Goal: Task Accomplishment & Management: Manage account settings

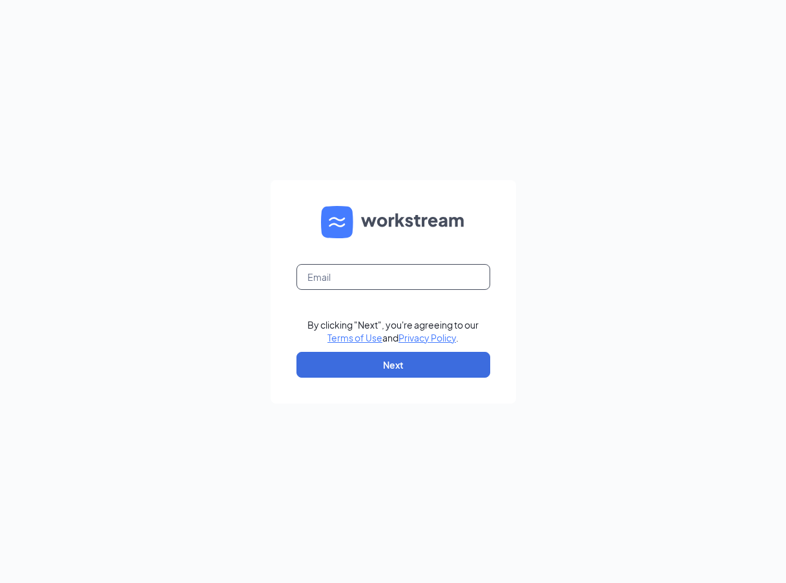
click at [353, 273] on input "text" at bounding box center [393, 277] width 194 height 26
type input "[EMAIL_ADDRESS][DOMAIN_NAME]"
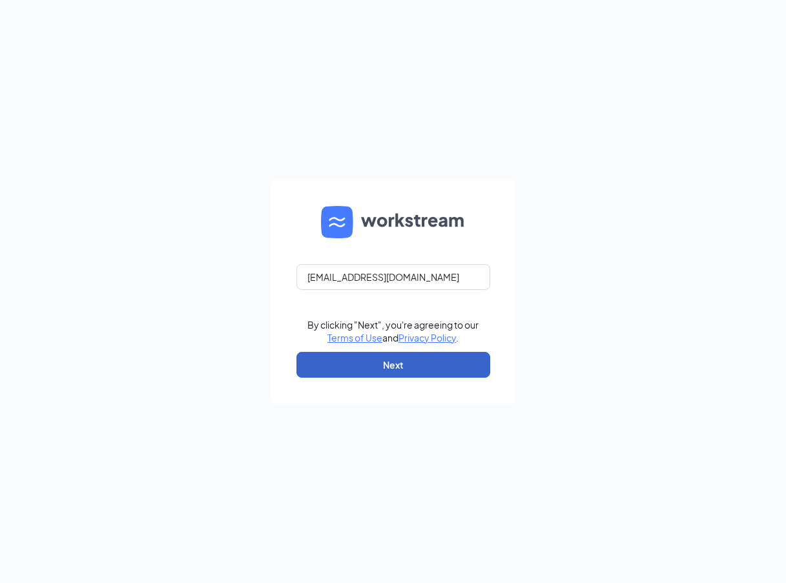
click at [369, 360] on button "Next" at bounding box center [393, 365] width 194 height 26
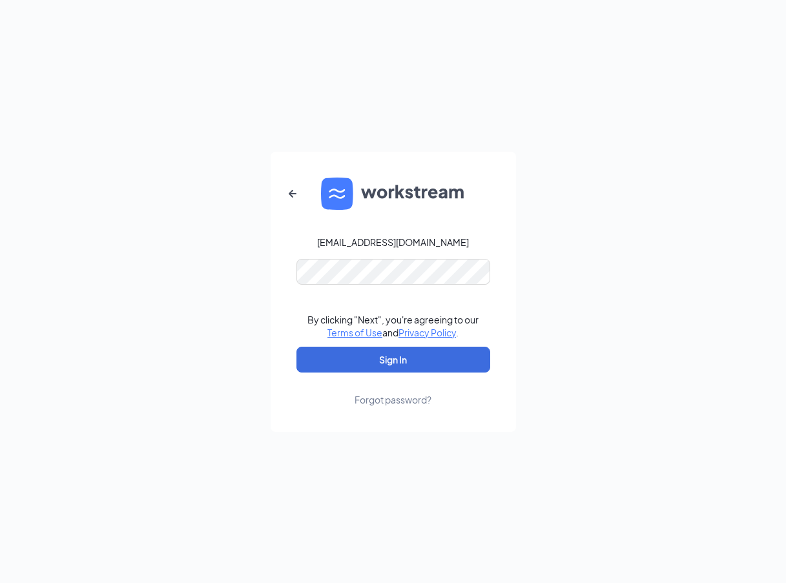
click at [351, 253] on form "[EMAIL_ADDRESS][DOMAIN_NAME] By clicking "Next", you're agreeing to our Terms o…" at bounding box center [393, 292] width 245 height 280
click at [400, 359] on button "Sign In" at bounding box center [393, 360] width 194 height 26
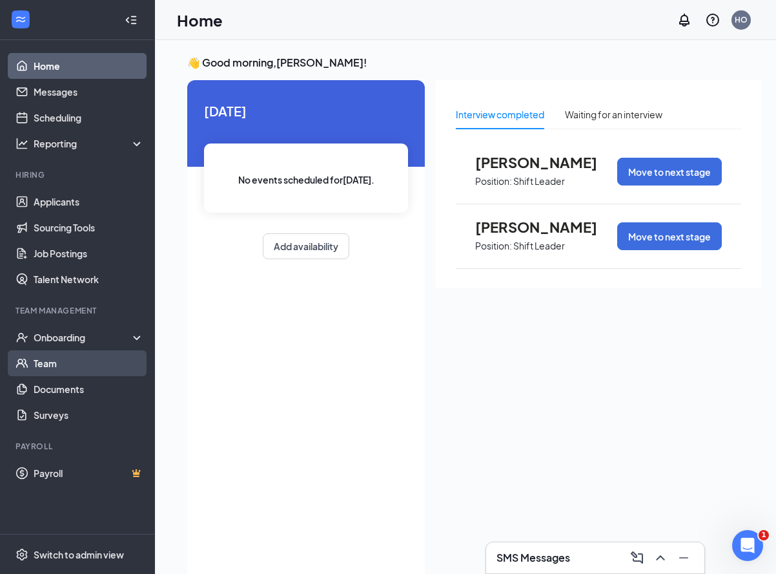
click at [56, 357] on link "Team" at bounding box center [89, 363] width 110 height 26
